Goal: Transaction & Acquisition: Purchase product/service

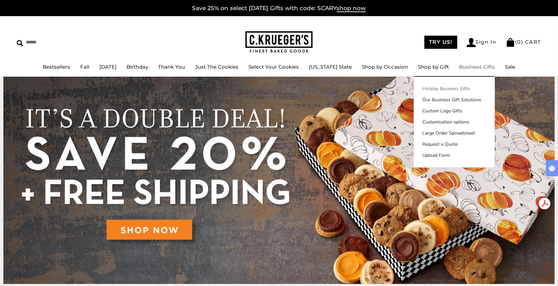
click at [451, 88] on link "Holiday Business Gifts" at bounding box center [454, 88] width 81 height 7
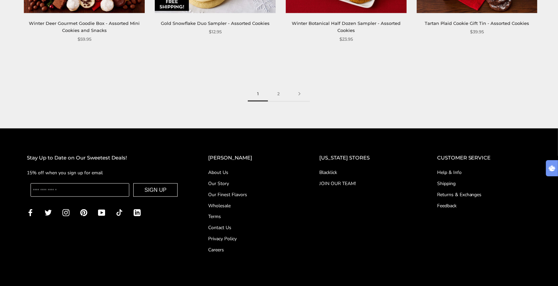
scroll to position [1039, 0]
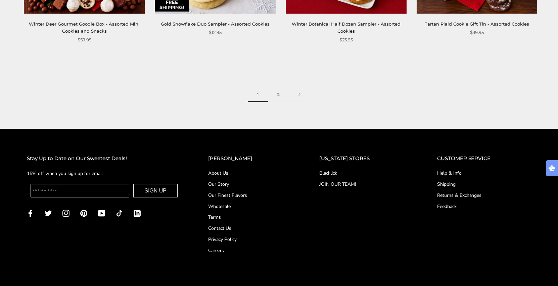
click at [281, 96] on link "2" at bounding box center [278, 94] width 21 height 15
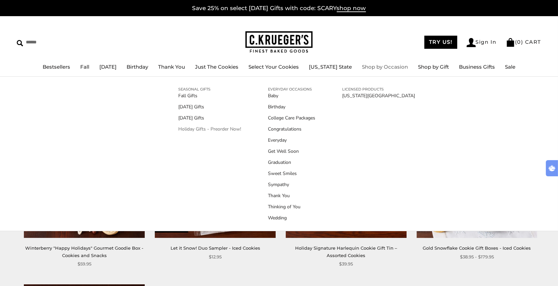
click at [201, 126] on link "Holiday Gifts - Preorder Now!" at bounding box center [209, 128] width 63 height 7
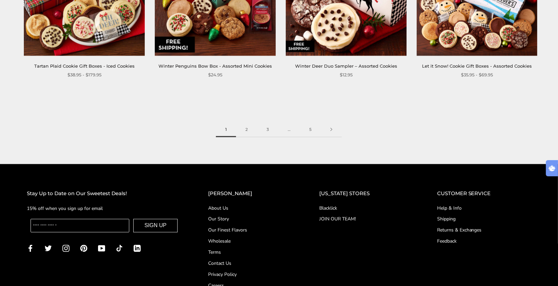
scroll to position [1102, 0]
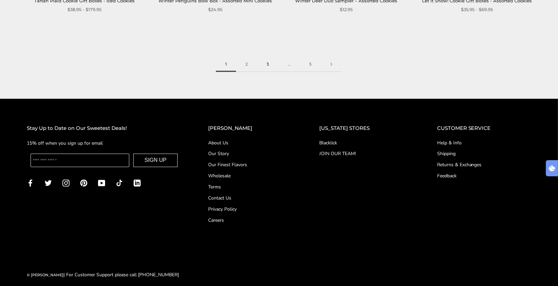
click at [270, 57] on link "3" at bounding box center [267, 64] width 21 height 15
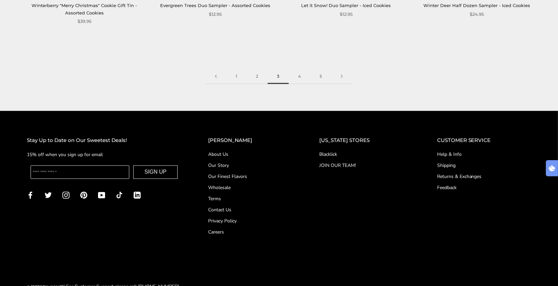
scroll to position [1120, 0]
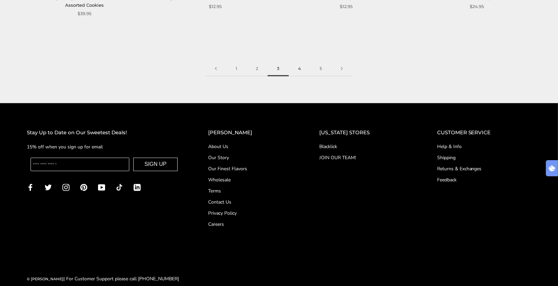
click at [301, 65] on link "4" at bounding box center [299, 68] width 21 height 15
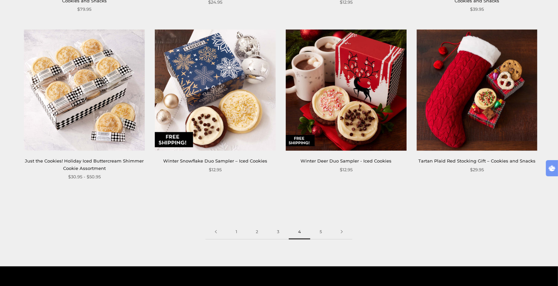
scroll to position [970, 0]
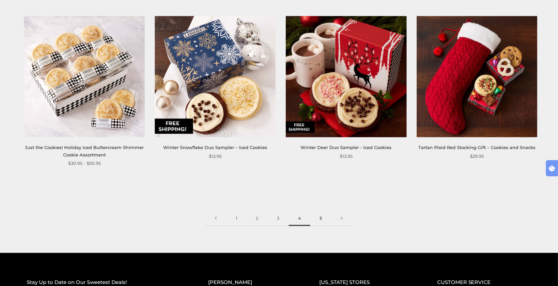
click at [321, 214] on link "5" at bounding box center [320, 218] width 21 height 15
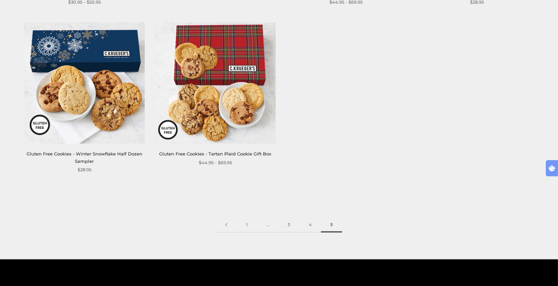
scroll to position [672, 0]
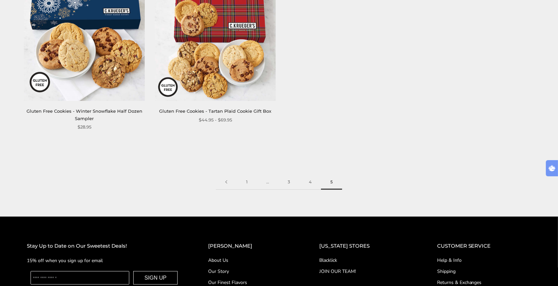
click at [267, 182] on span "…" at bounding box center [267, 181] width 21 height 15
click at [244, 182] on link "1" at bounding box center [247, 181] width 20 height 15
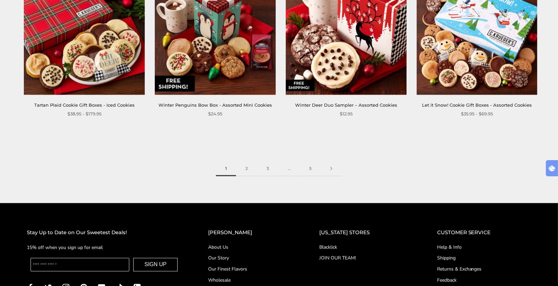
scroll to position [1045, 0]
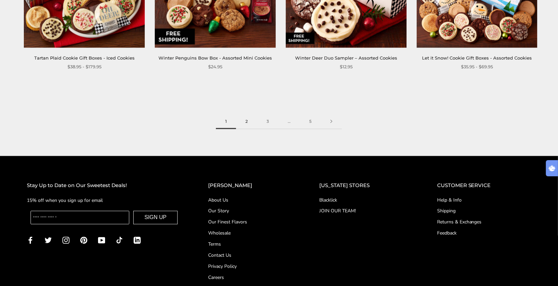
click at [246, 114] on link "2" at bounding box center [246, 121] width 21 height 15
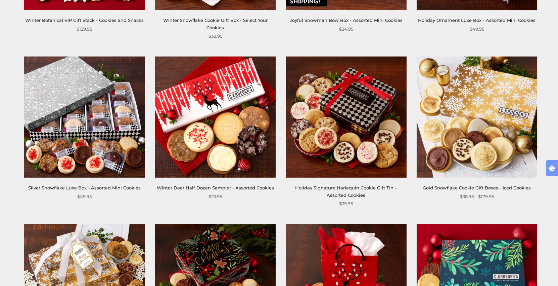
scroll to position [597, 0]
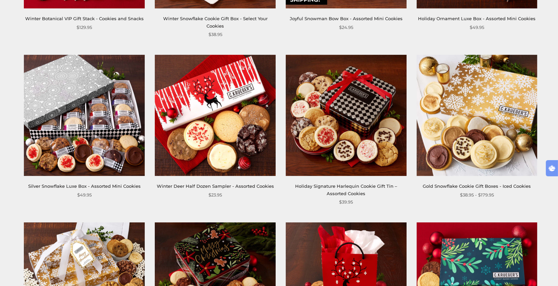
click at [111, 103] on img at bounding box center [84, 115] width 121 height 121
